Goal: Task Accomplishment & Management: Manage account settings

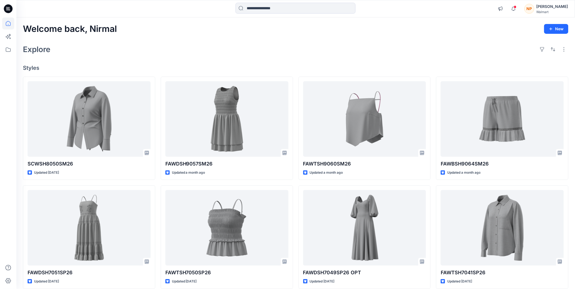
click at [558, 9] on div "[PERSON_NAME]" at bounding box center [553, 6] width 32 height 7
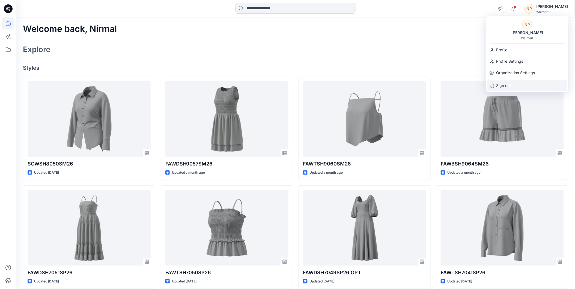
click at [501, 86] on p "Sign out" at bounding box center [503, 86] width 15 height 10
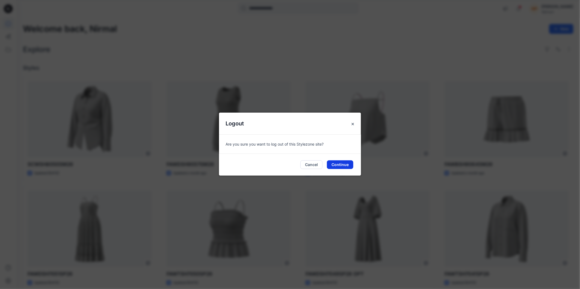
click at [332, 165] on button "Continue" at bounding box center [340, 164] width 26 height 9
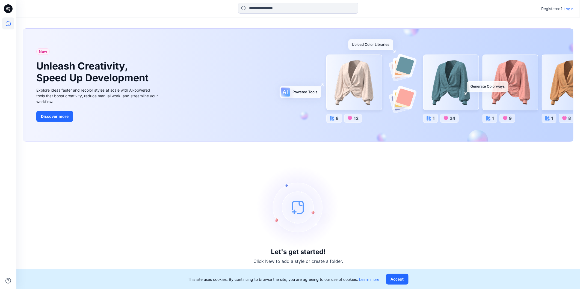
click at [569, 9] on p "Login" at bounding box center [568, 9] width 10 height 6
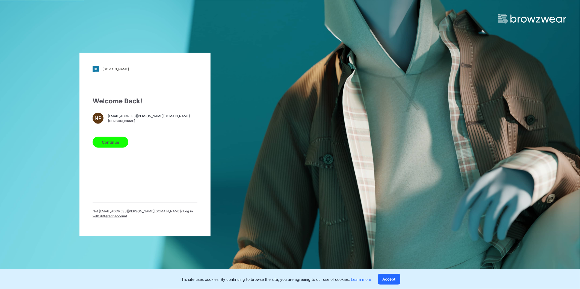
click at [155, 213] on span "Log in with different account" at bounding box center [143, 214] width 100 height 9
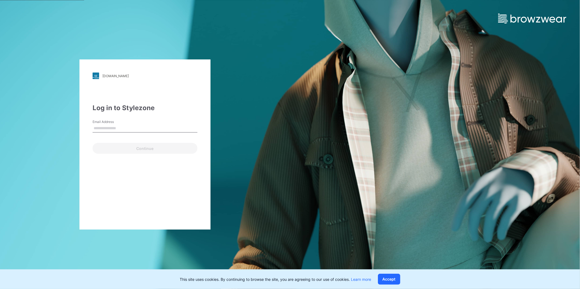
click at [118, 127] on input "Email Address" at bounding box center [145, 128] width 105 height 8
type input "**********"
click at [107, 148] on button "Continue" at bounding box center [145, 148] width 105 height 11
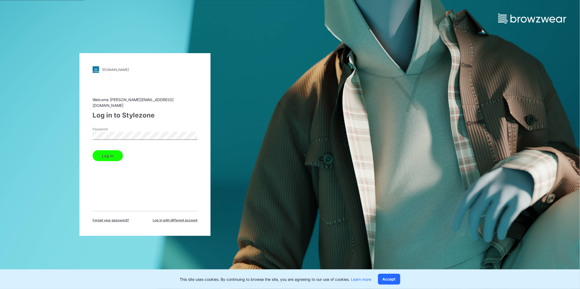
click at [106, 151] on button "Log in" at bounding box center [108, 155] width 30 height 11
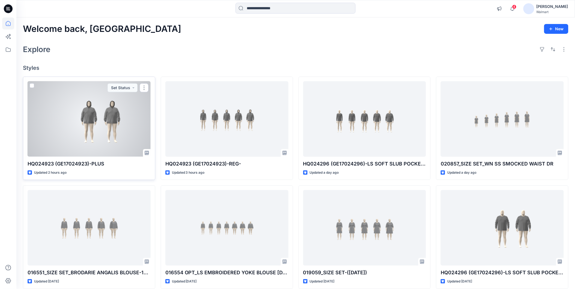
click at [97, 124] on div at bounding box center [89, 119] width 123 height 76
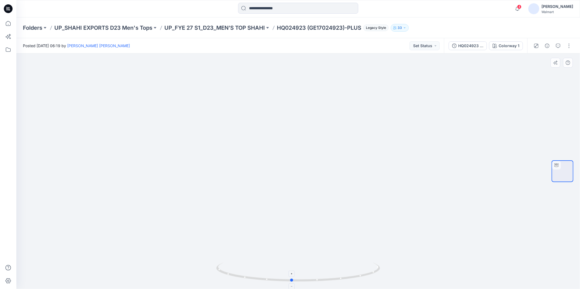
drag, startPoint x: 349, startPoint y: 280, endPoint x: 342, endPoint y: 266, distance: 15.1
click at [342, 266] on icon at bounding box center [298, 273] width 165 height 20
click at [9, 22] on icon at bounding box center [8, 23] width 5 height 5
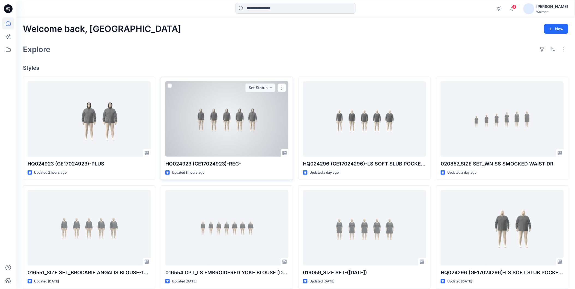
click at [227, 133] on div at bounding box center [226, 119] width 123 height 76
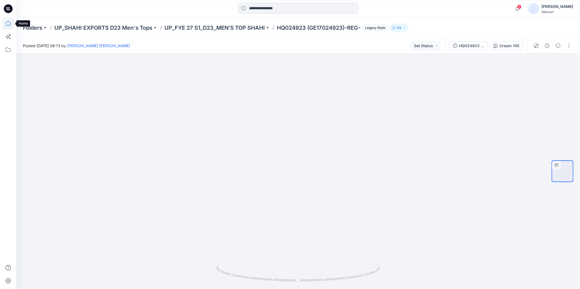
click at [8, 27] on icon at bounding box center [8, 23] width 12 height 12
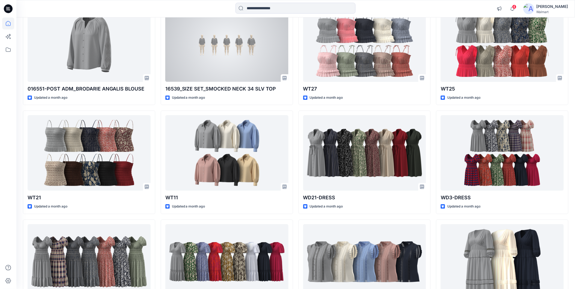
scroll to position [2698, 0]
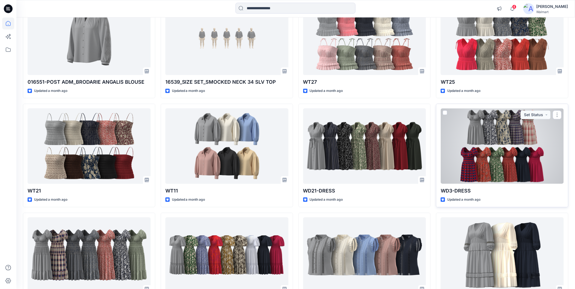
click at [477, 140] on div at bounding box center [502, 146] width 123 height 76
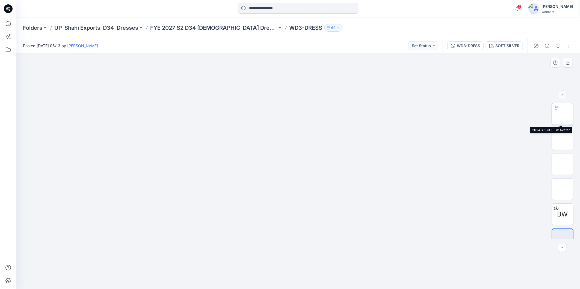
click at [562, 114] on img at bounding box center [562, 114] width 0 height 0
drag, startPoint x: 363, startPoint y: 276, endPoint x: 366, endPoint y: 255, distance: 21.2
click at [366, 255] on div at bounding box center [297, 171] width 563 height 236
drag, startPoint x: 5, startPoint y: 23, endPoint x: 15, endPoint y: 27, distance: 11.0
click at [5, 23] on icon at bounding box center [8, 23] width 12 height 12
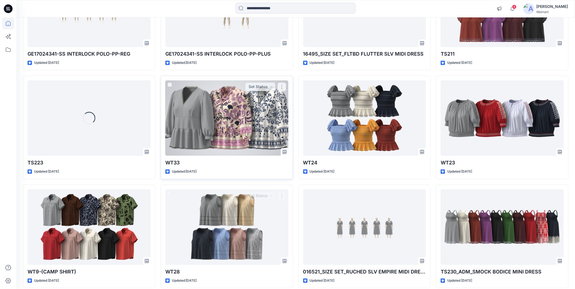
scroll to position [280, 0]
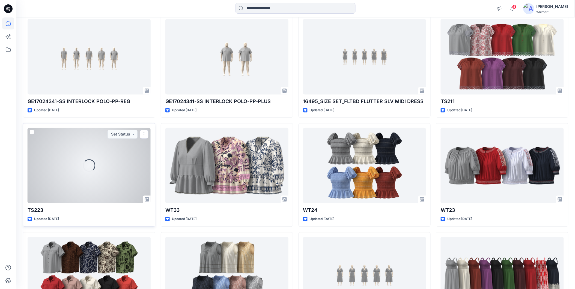
click at [95, 184] on div "Loading..." at bounding box center [89, 166] width 123 height 76
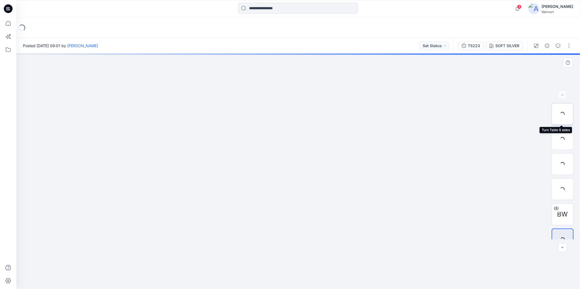
click at [561, 113] on div at bounding box center [562, 114] width 22 height 22
